Goal: Transaction & Acquisition: Purchase product/service

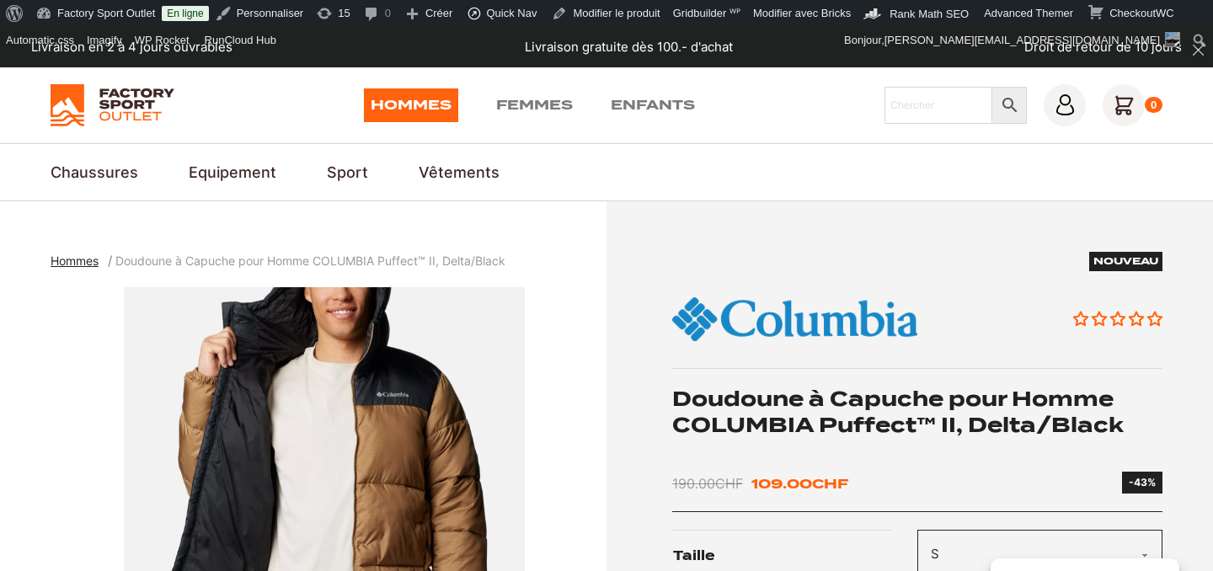
select select "S"
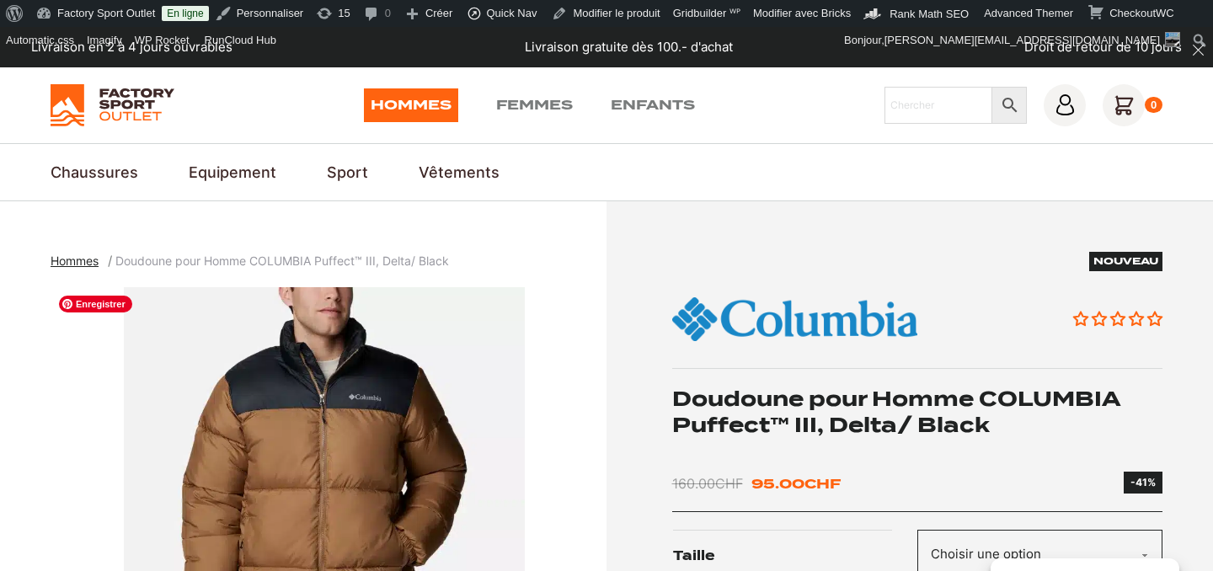
click at [308, 434] on img "1 of 6" at bounding box center [325, 497] width 548 height 421
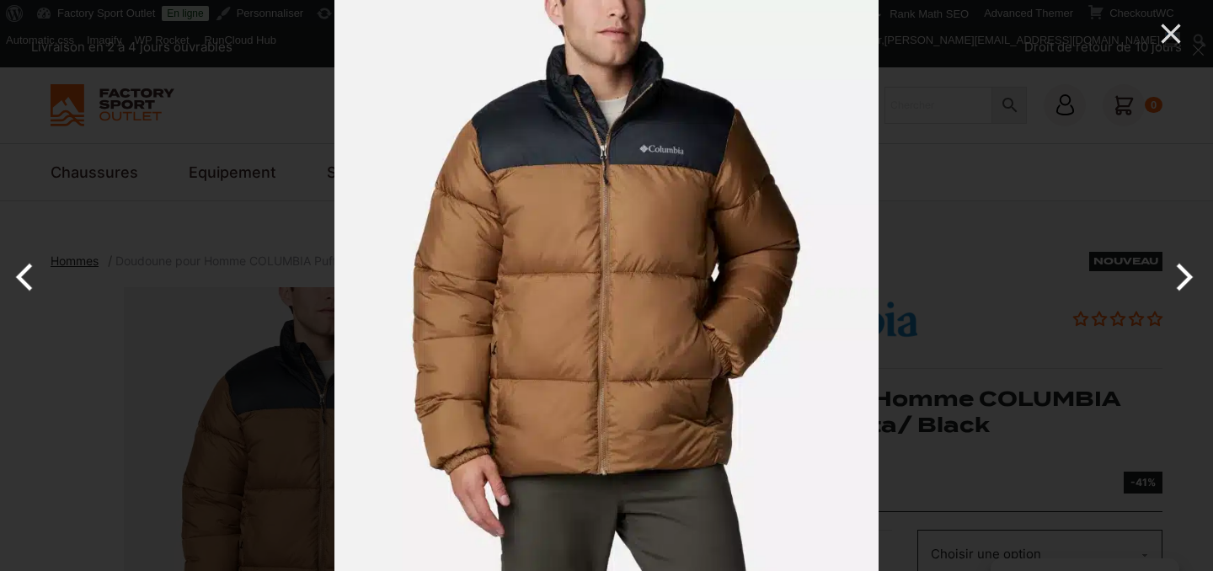
click at [1184, 276] on button "Next" at bounding box center [1181, 277] width 63 height 84
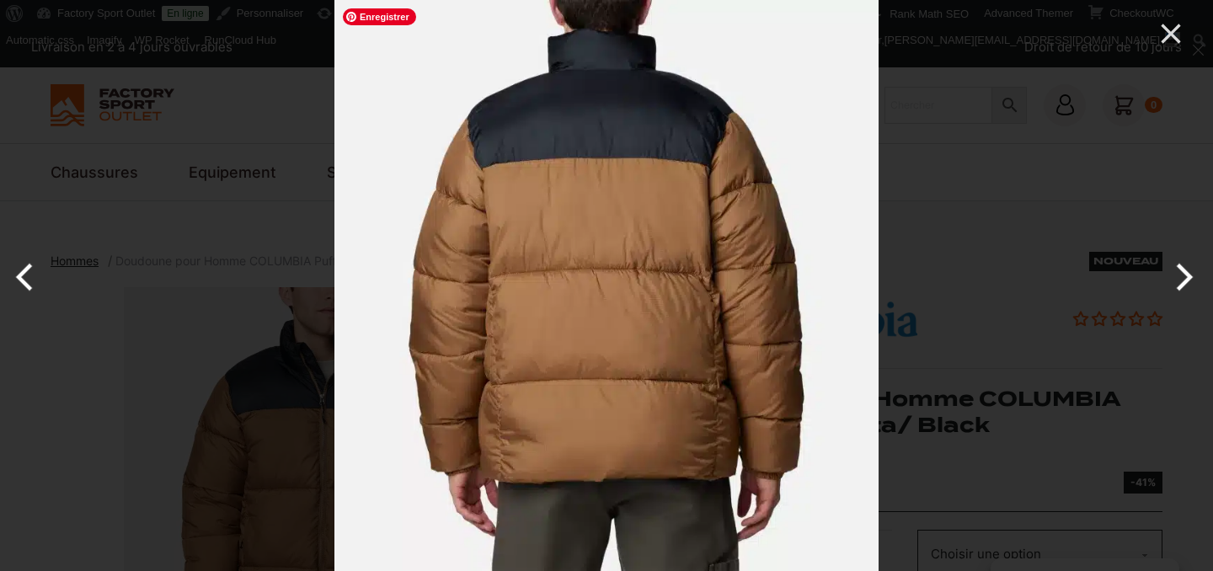
click at [620, 302] on img at bounding box center [607, 285] width 544 height 571
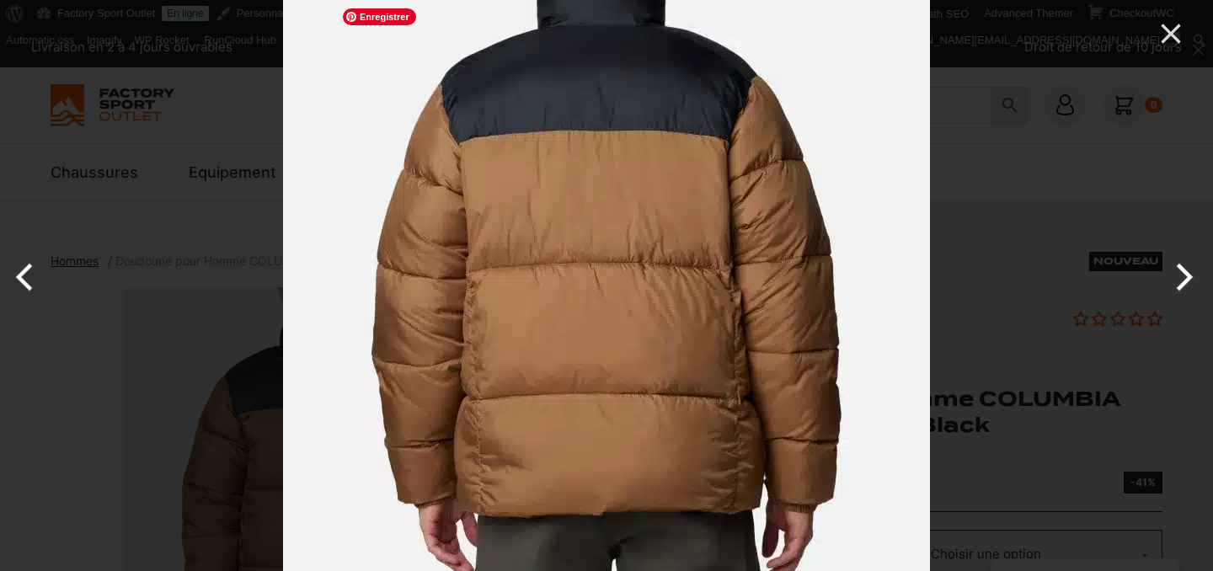
click at [620, 302] on img at bounding box center [606, 282] width 647 height 679
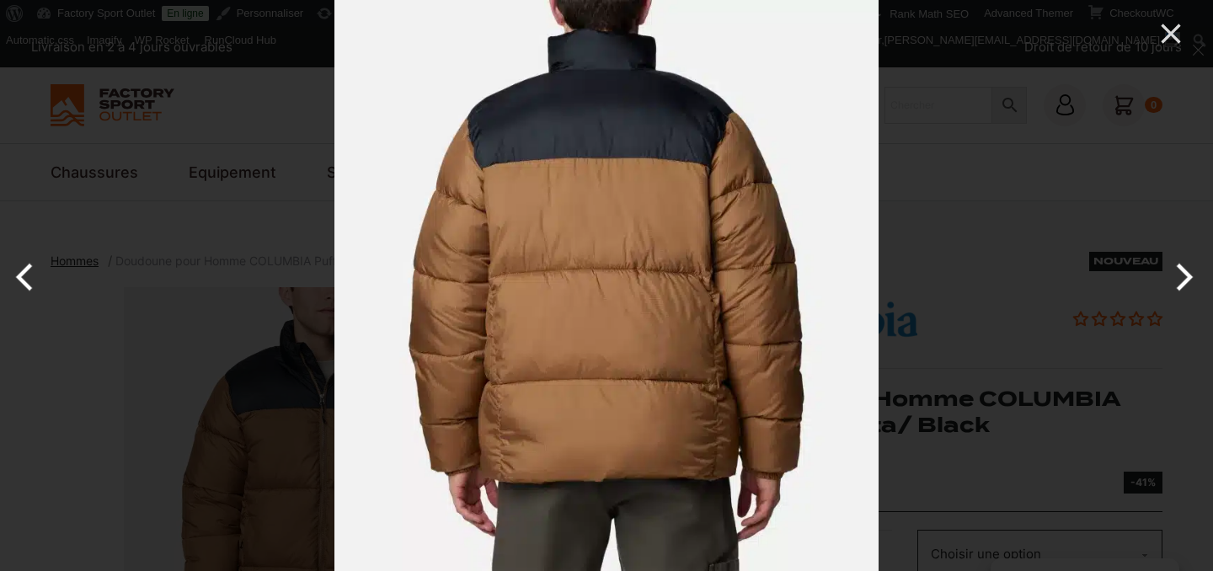
click at [1186, 276] on button "Next" at bounding box center [1181, 277] width 63 height 84
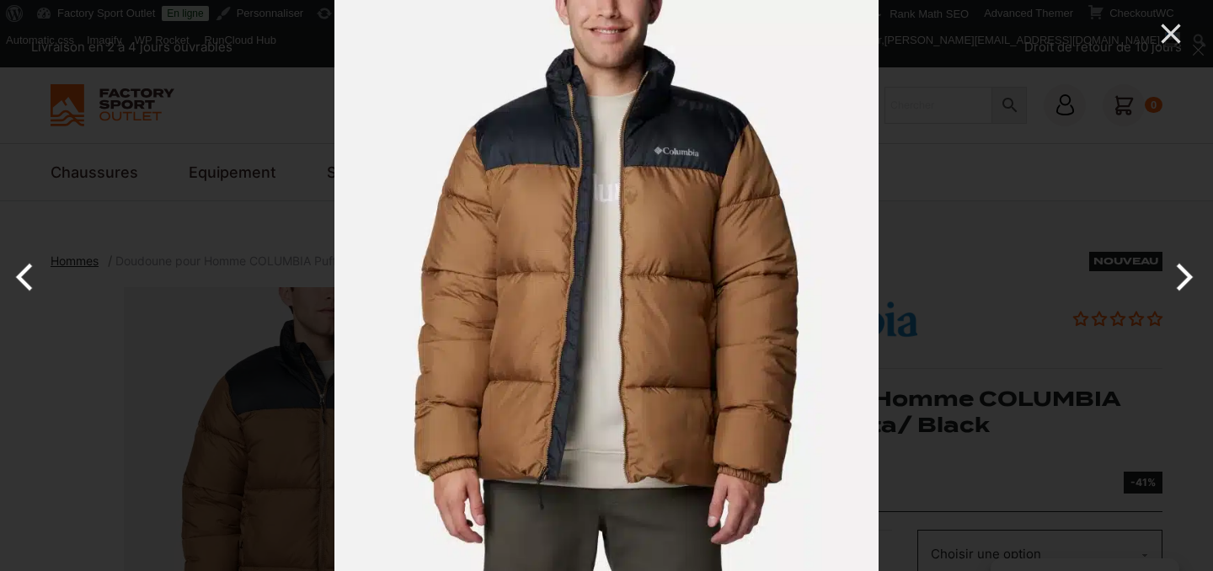
click at [1185, 278] on button "Next" at bounding box center [1181, 277] width 63 height 84
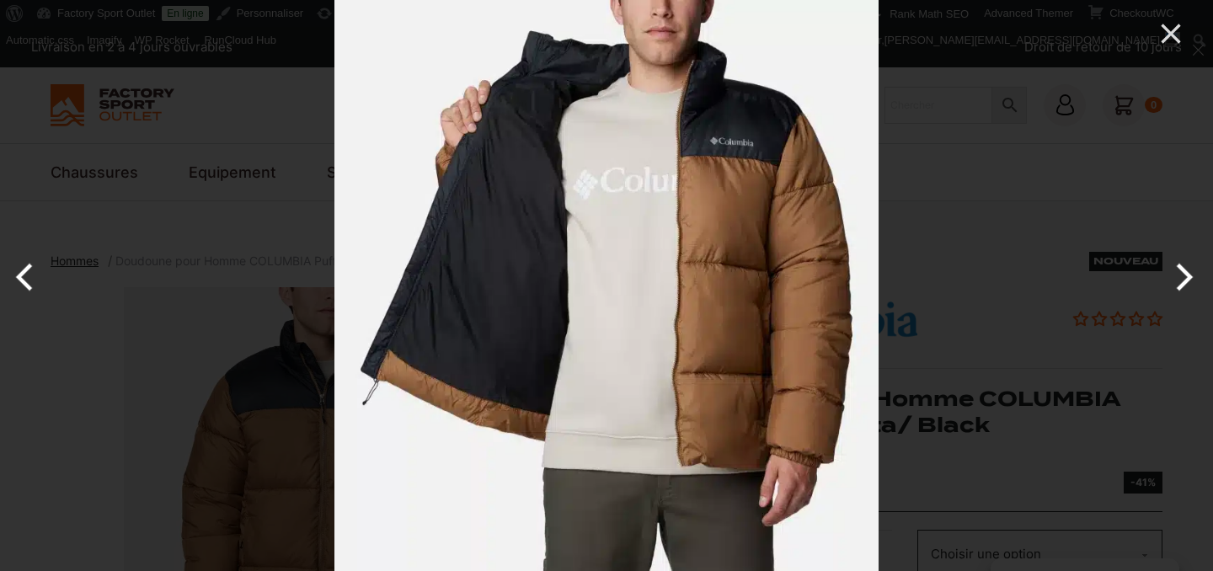
click at [1186, 280] on button "Next" at bounding box center [1181, 277] width 63 height 84
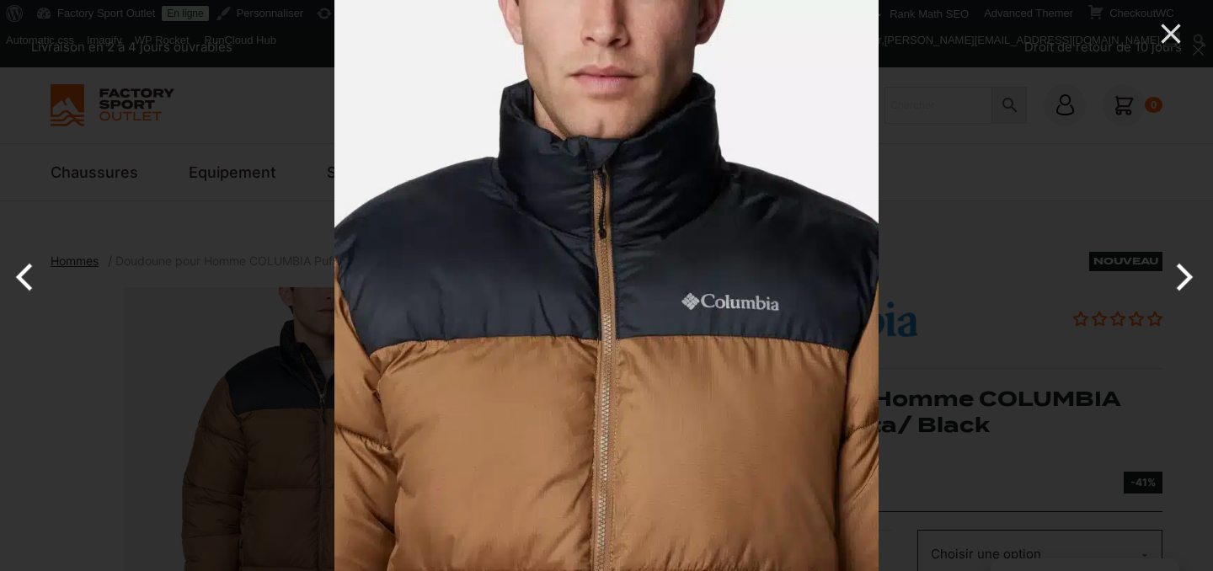
click at [1186, 284] on button "Next" at bounding box center [1181, 277] width 63 height 84
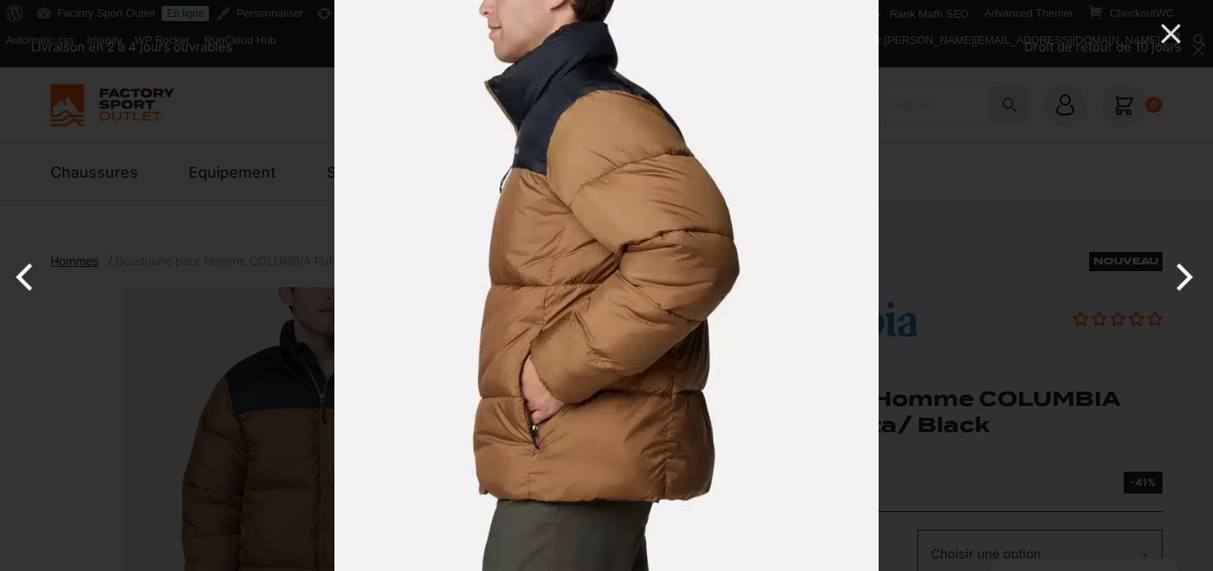
click at [1187, 278] on button "Next" at bounding box center [1181, 277] width 63 height 84
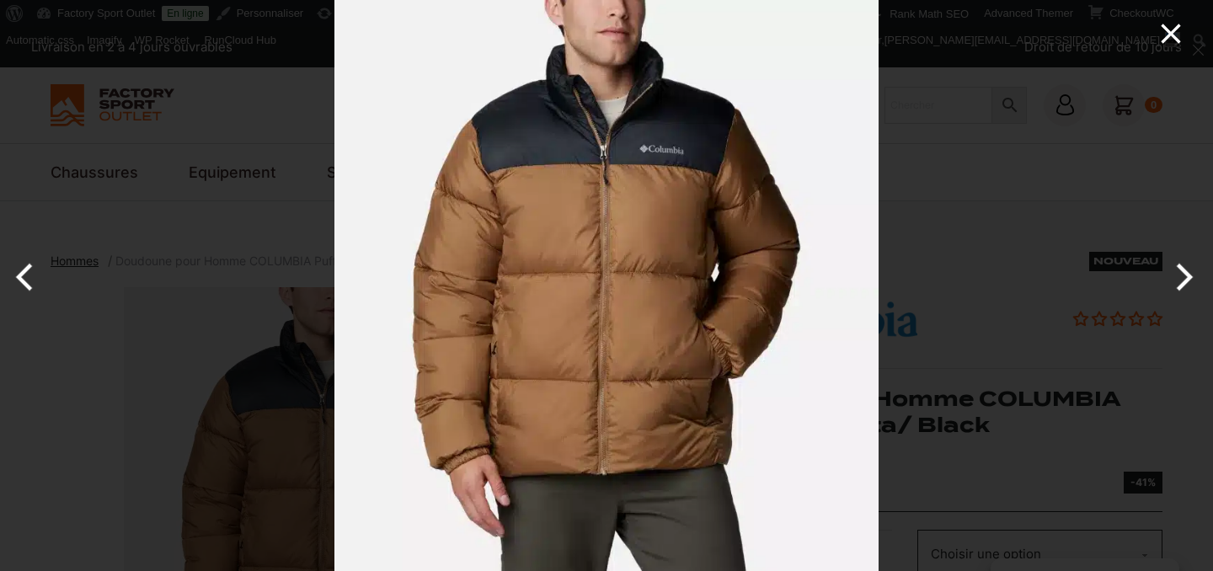
click at [1172, 35] on icon "Close" at bounding box center [1170, 33] width 19 height 19
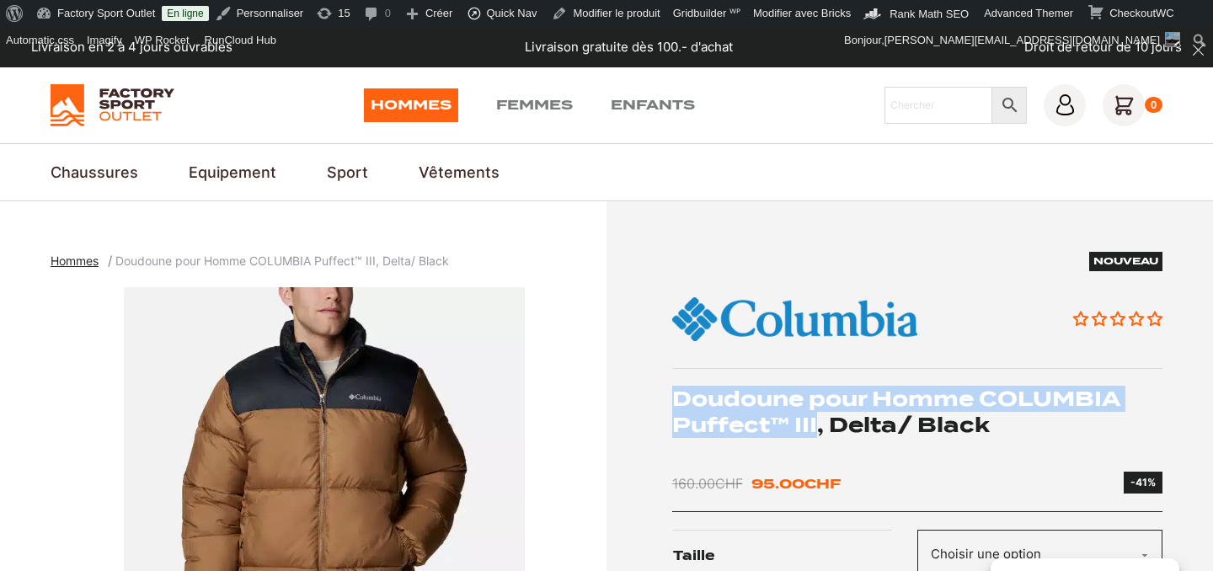
drag, startPoint x: 675, startPoint y: 393, endPoint x: 818, endPoint y: 420, distance: 145.9
click at [818, 420] on h1 "Doudoune pour Homme COLUMBIA Puffect™ III, Delta/ Black" at bounding box center [917, 412] width 491 height 52
copy h1 "Doudoune pour Homme COLUMBIA Puffect™ III"
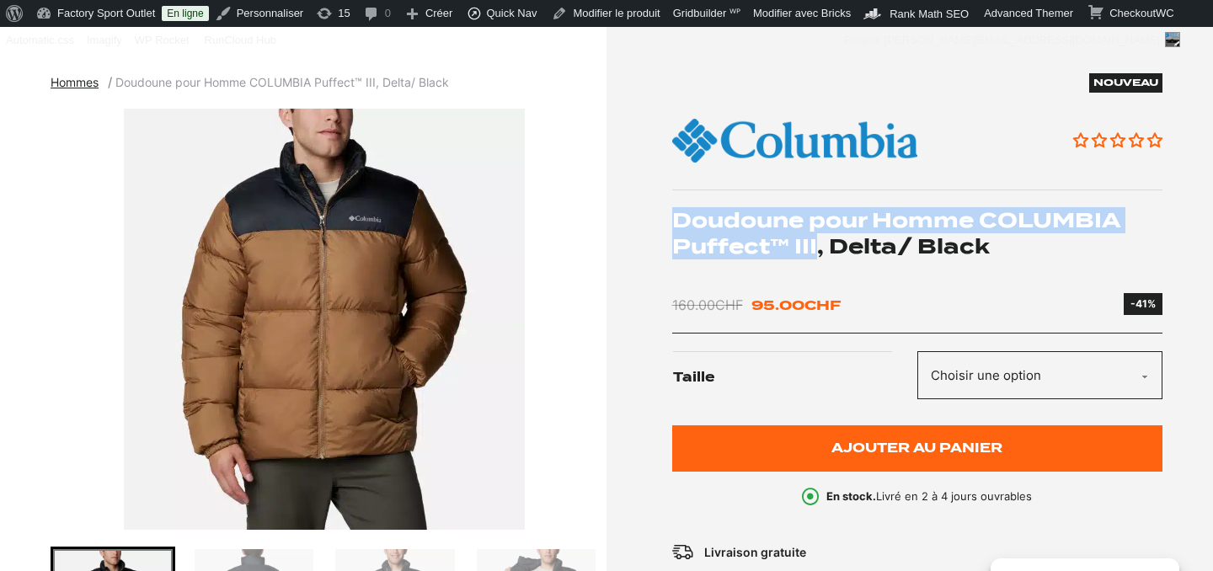
scroll to position [225, 0]
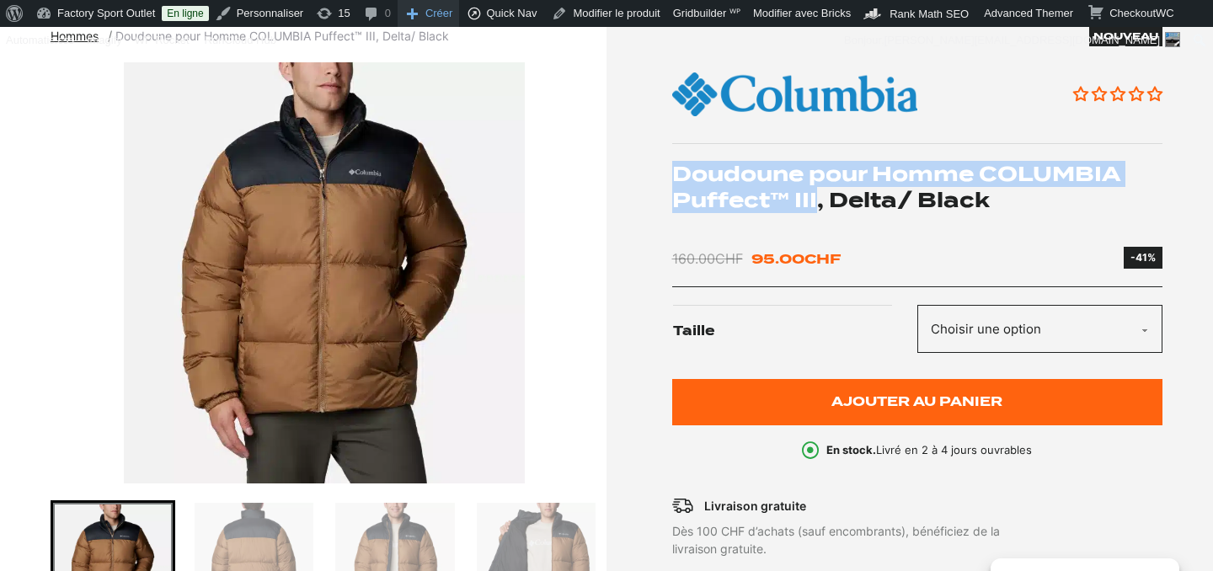
copy h1 "Doudoune pour Homme COLUMBIA Puffect™ III"
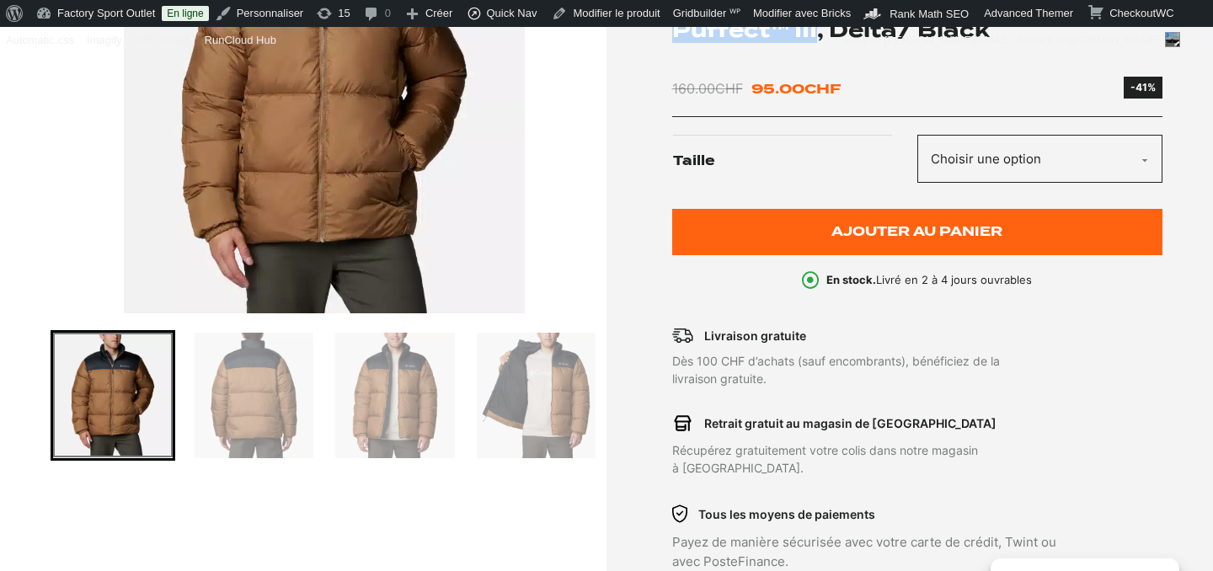
scroll to position [289, 0]
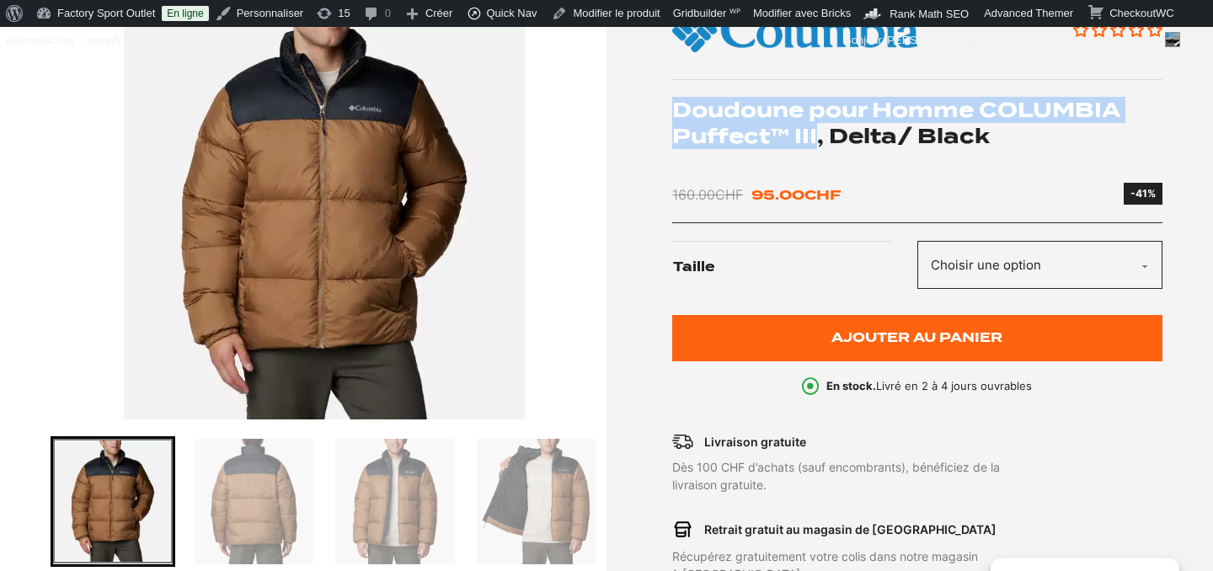
click at [988, 262] on select "Choisir une option S M" at bounding box center [1040, 265] width 245 height 48
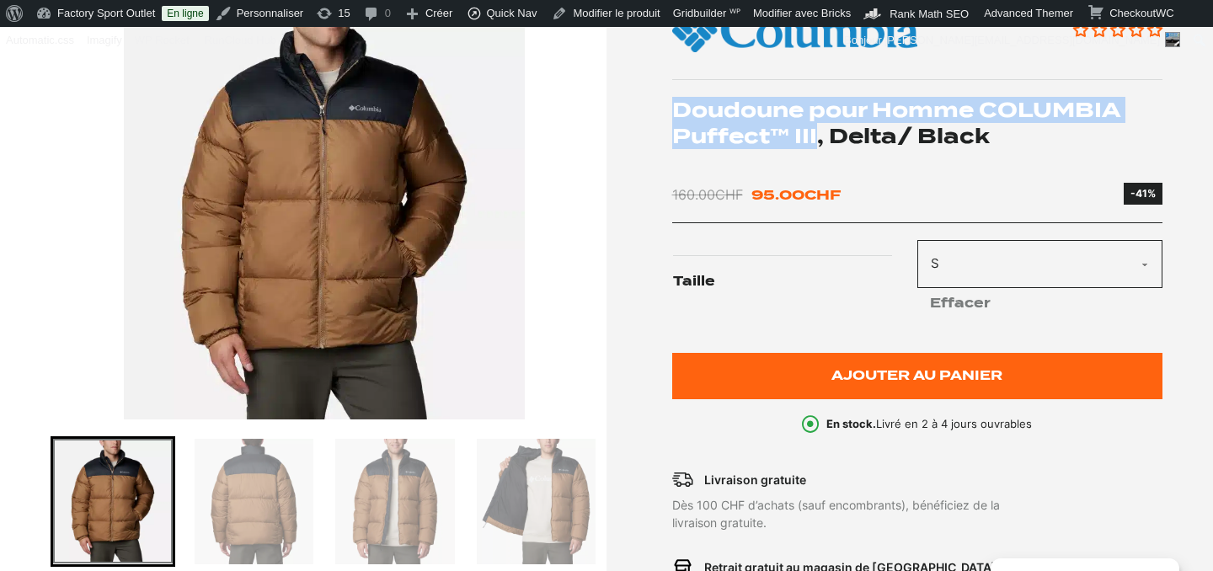
click at [951, 260] on select "Choisir une option S M" at bounding box center [1040, 264] width 245 height 48
select select "M"
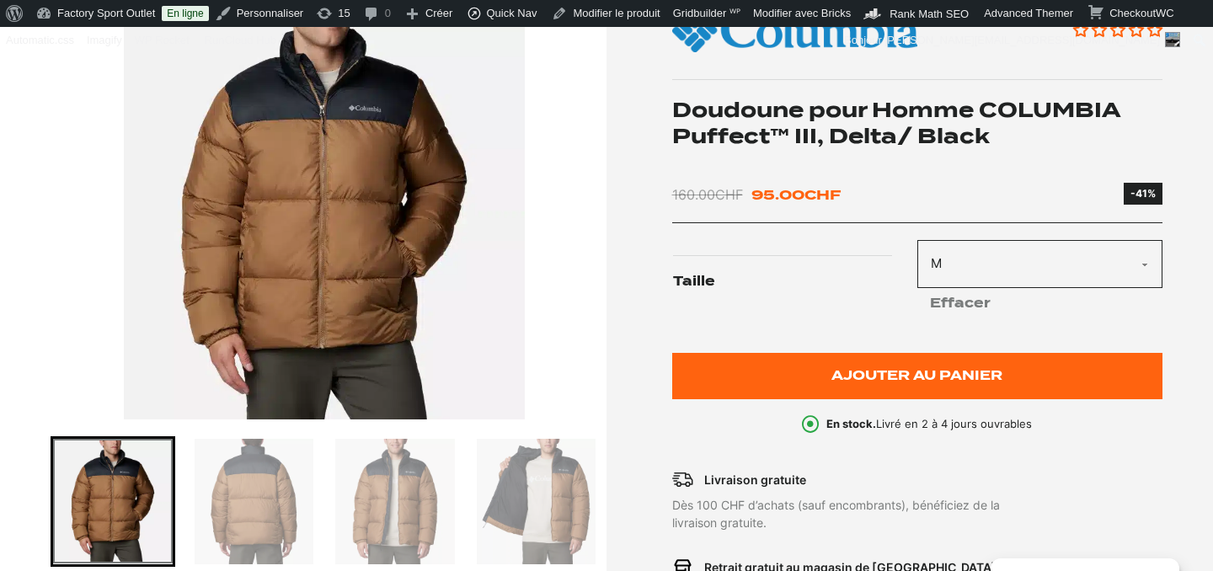
click at [907, 177] on div "Nouveau Aucun avis Doudoune pour Homme COLUMBIA Puffect™ III, Delta/ Black 160.…" at bounding box center [917, 198] width 491 height 471
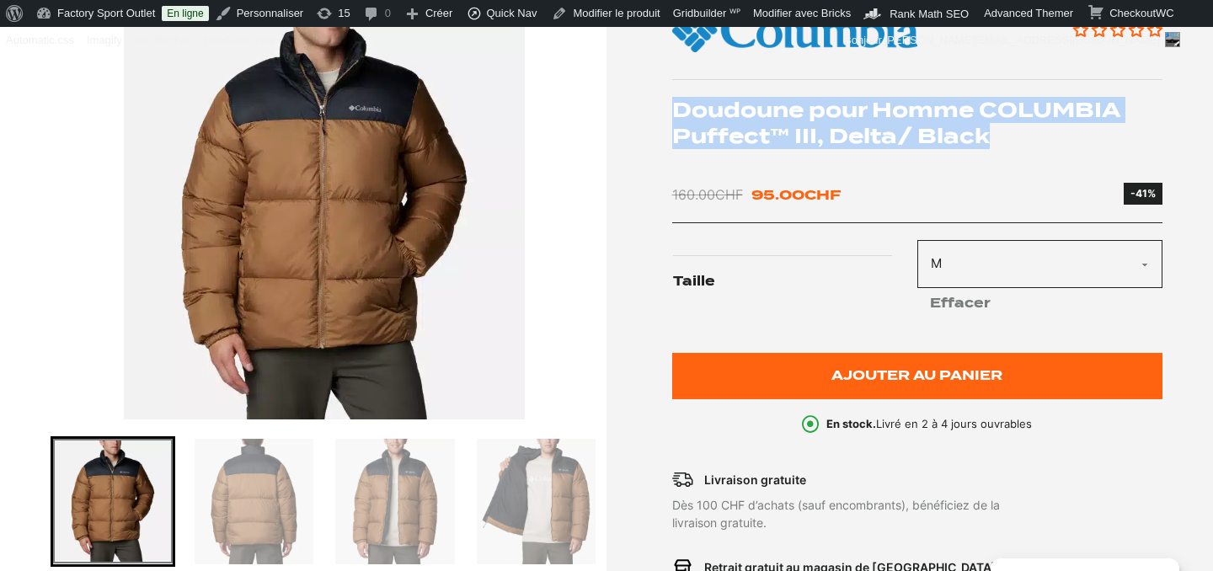
drag, startPoint x: 675, startPoint y: 110, endPoint x: 1003, endPoint y: 131, distance: 328.5
click at [1003, 131] on h1 "Doudoune pour Homme COLUMBIA Puffect™ III, Delta/ Black" at bounding box center [917, 123] width 491 height 52
copy h1 "Doudoune pour Homme COLUMBIA Puffect™ III, Delta/ Black"
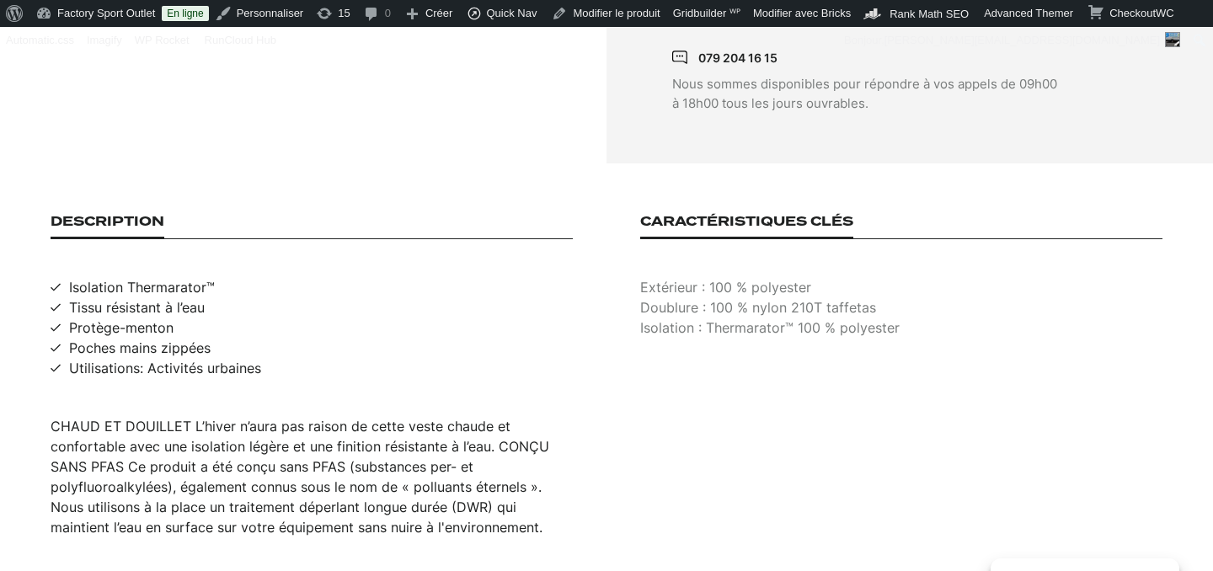
scroll to position [1154, 0]
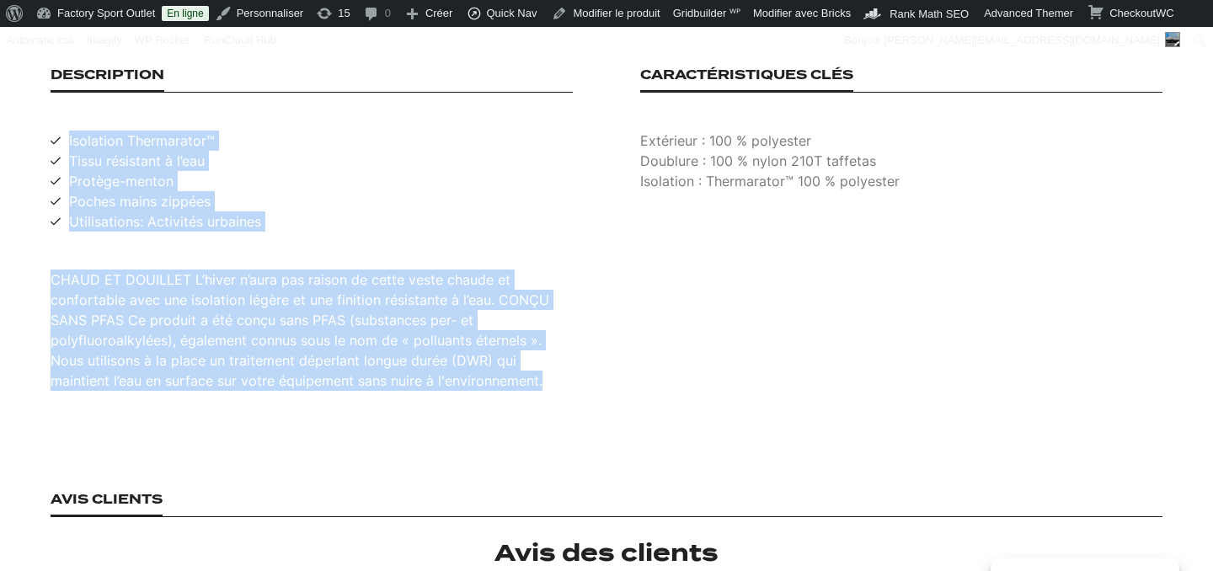
drag, startPoint x: 69, startPoint y: 122, endPoint x: 578, endPoint y: 378, distance: 569.8
click at [578, 378] on section "Description Isolation Thermarator™ Tissu résistant à l’eau Protège-menton Poche…" at bounding box center [606, 229] width 1213 height 425
copy div "Isolation Thermarator™ Tissu résistant à l’eau Protège-menton Poches mains zipp…"
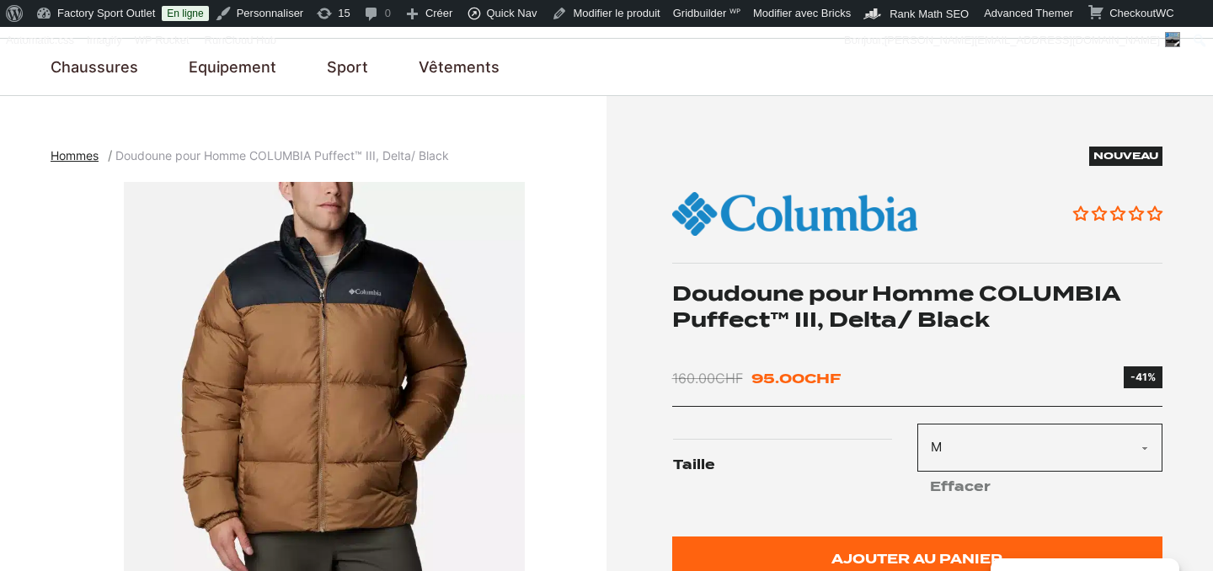
scroll to position [0, 0]
